Goal: Transaction & Acquisition: Purchase product/service

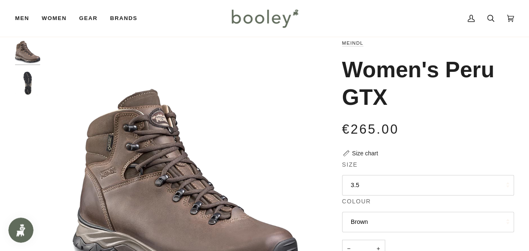
scroll to position [19, 0]
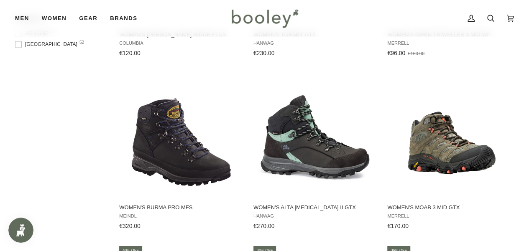
scroll to position [600, 0]
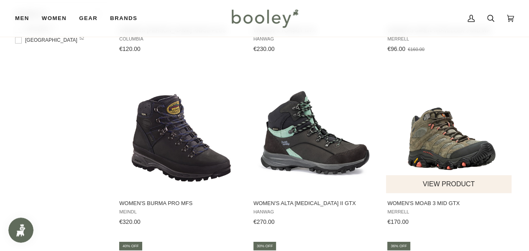
click at [442, 133] on img "Women's Moab 3 Mid GTX" at bounding box center [450, 131] width 126 height 126
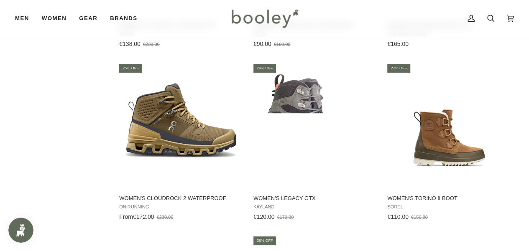
scroll to position [2186, 0]
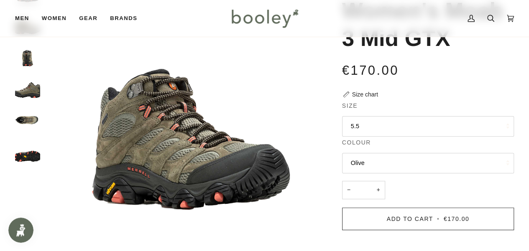
scroll to position [76, 0]
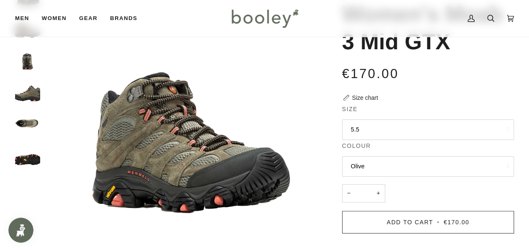
click at [434, 131] on button "5.5" at bounding box center [428, 130] width 172 height 21
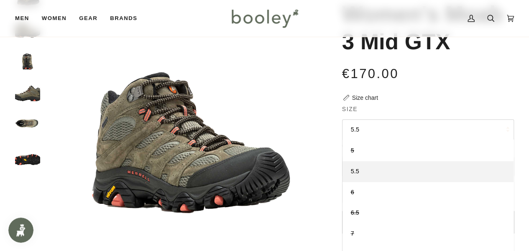
scroll to position [0, 0]
